Goal: Transaction & Acquisition: Purchase product/service

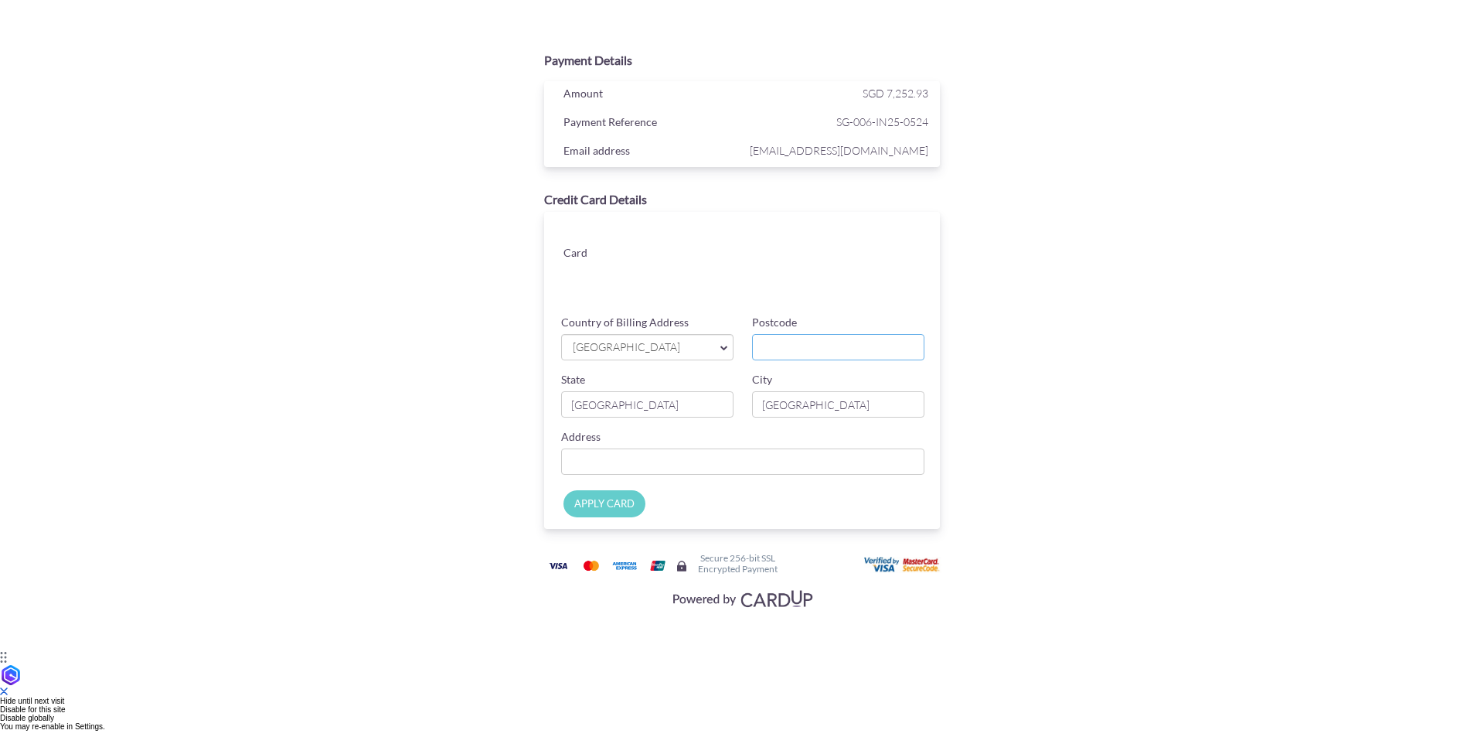
click at [801, 342] on input "Postcode" at bounding box center [838, 347] width 172 height 26
type input "229545"
type input "17-01 [PERSON_NAME][GEOGRAPHIC_DATA] [STREET_ADDRESS]"
click at [617, 504] on input "APPLY CARD" at bounding box center [604, 503] width 82 height 27
type input "Applying..."
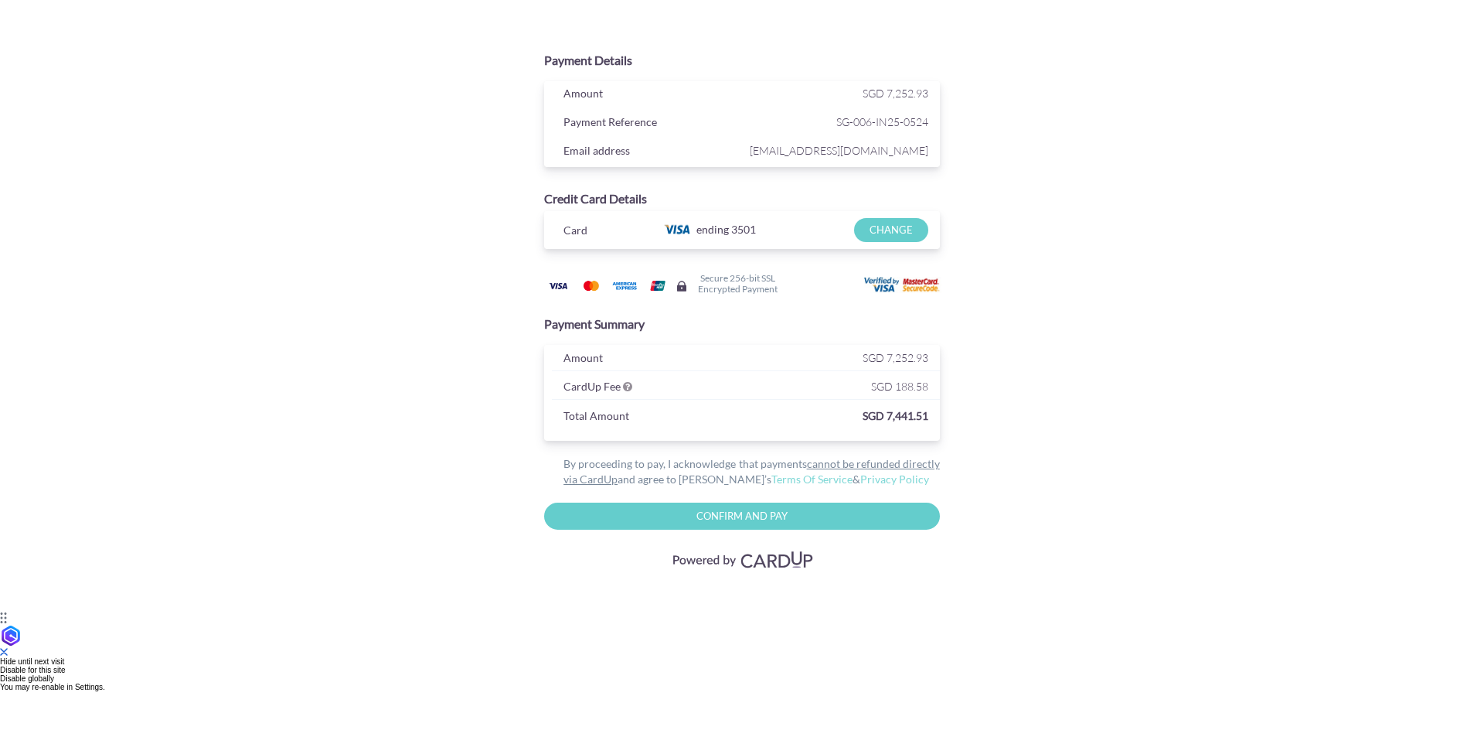
click at [735, 515] on input "Confirm and Pay" at bounding box center [742, 515] width 396 height 27
type input "Please wait..."
